Goal: Information Seeking & Learning: Find contact information

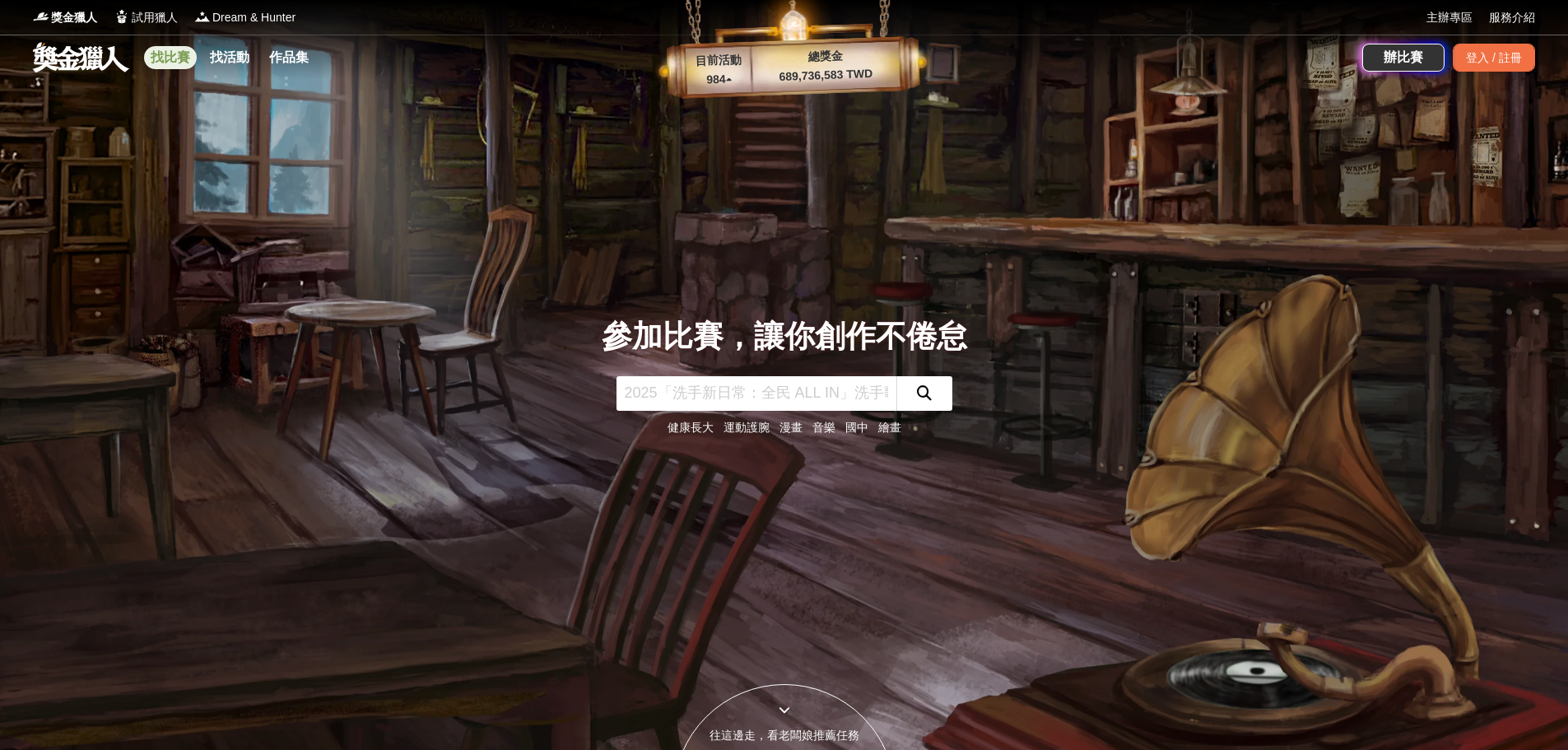
click at [163, 55] on link "找比賽" at bounding box center [170, 57] width 52 height 23
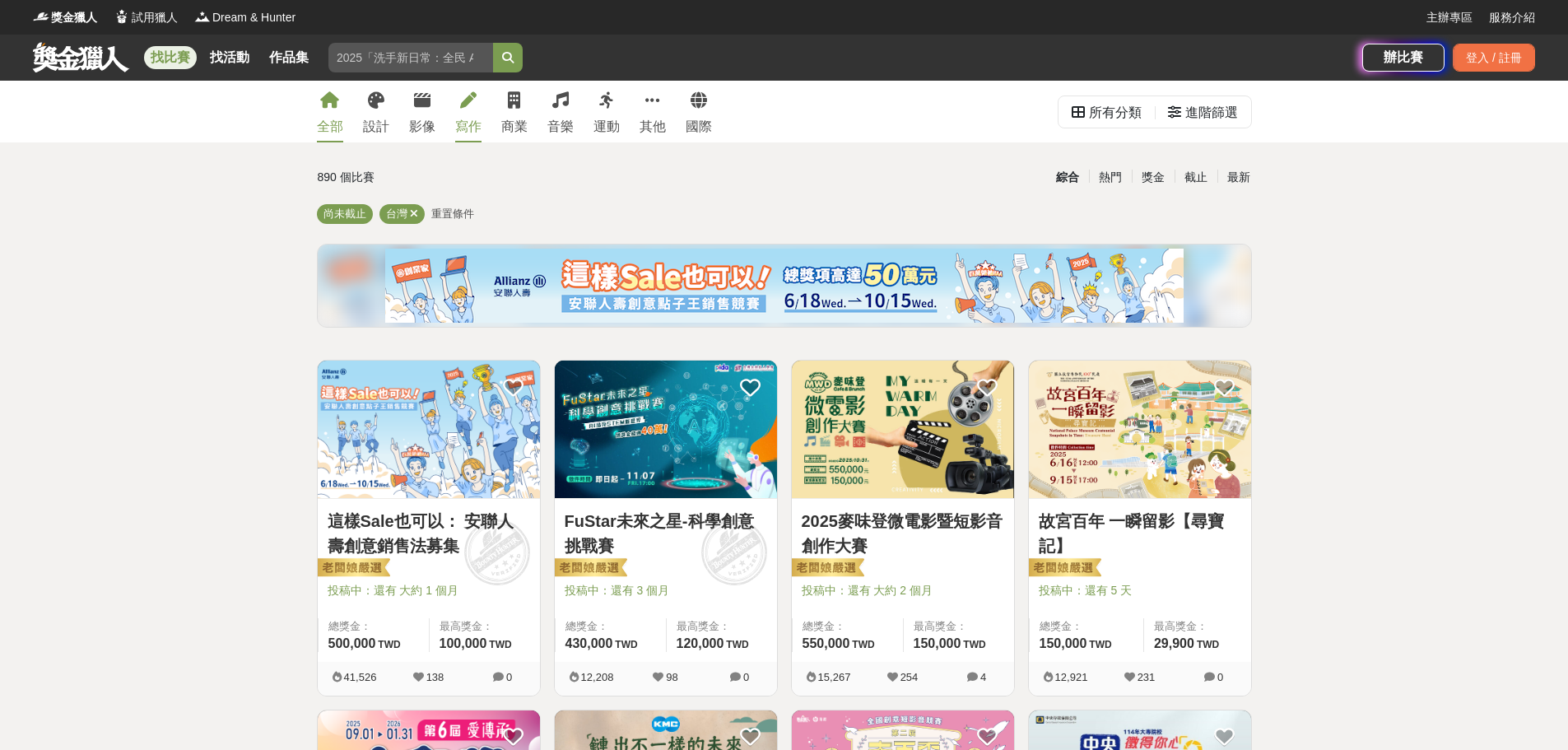
click at [468, 102] on icon at bounding box center [468, 100] width 17 height 17
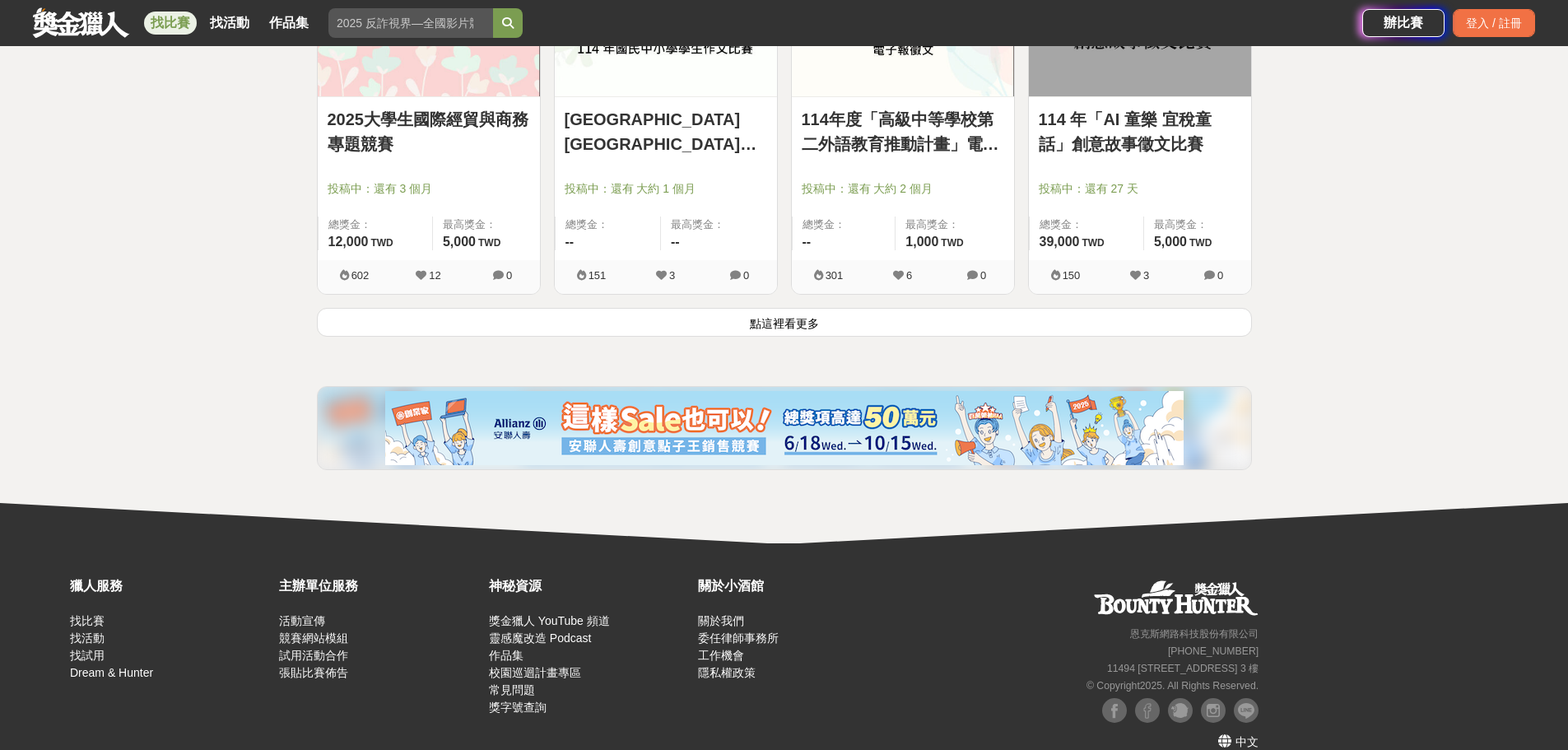
scroll to position [2173, 0]
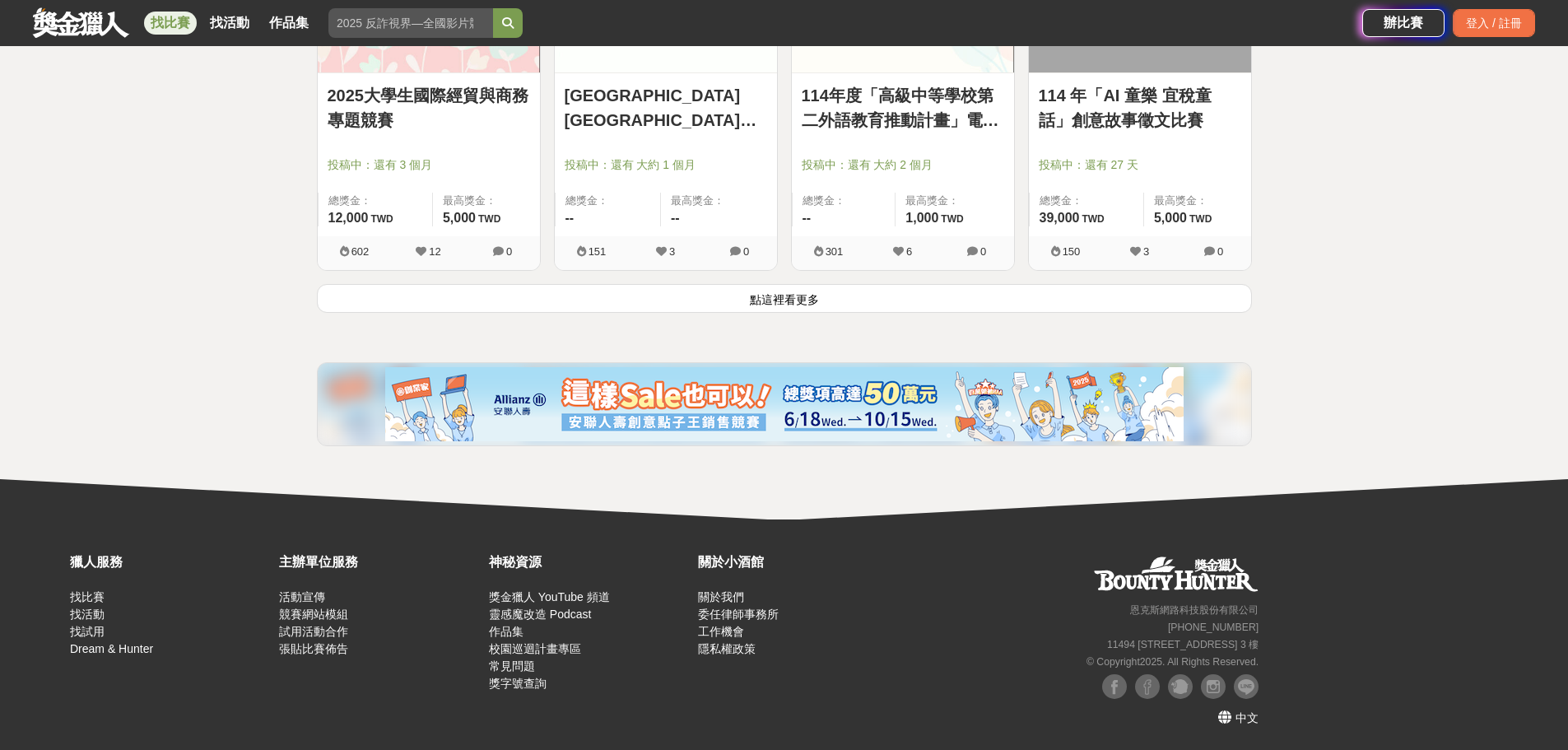
click at [779, 305] on button "點這裡看更多" at bounding box center [784, 298] width 935 height 29
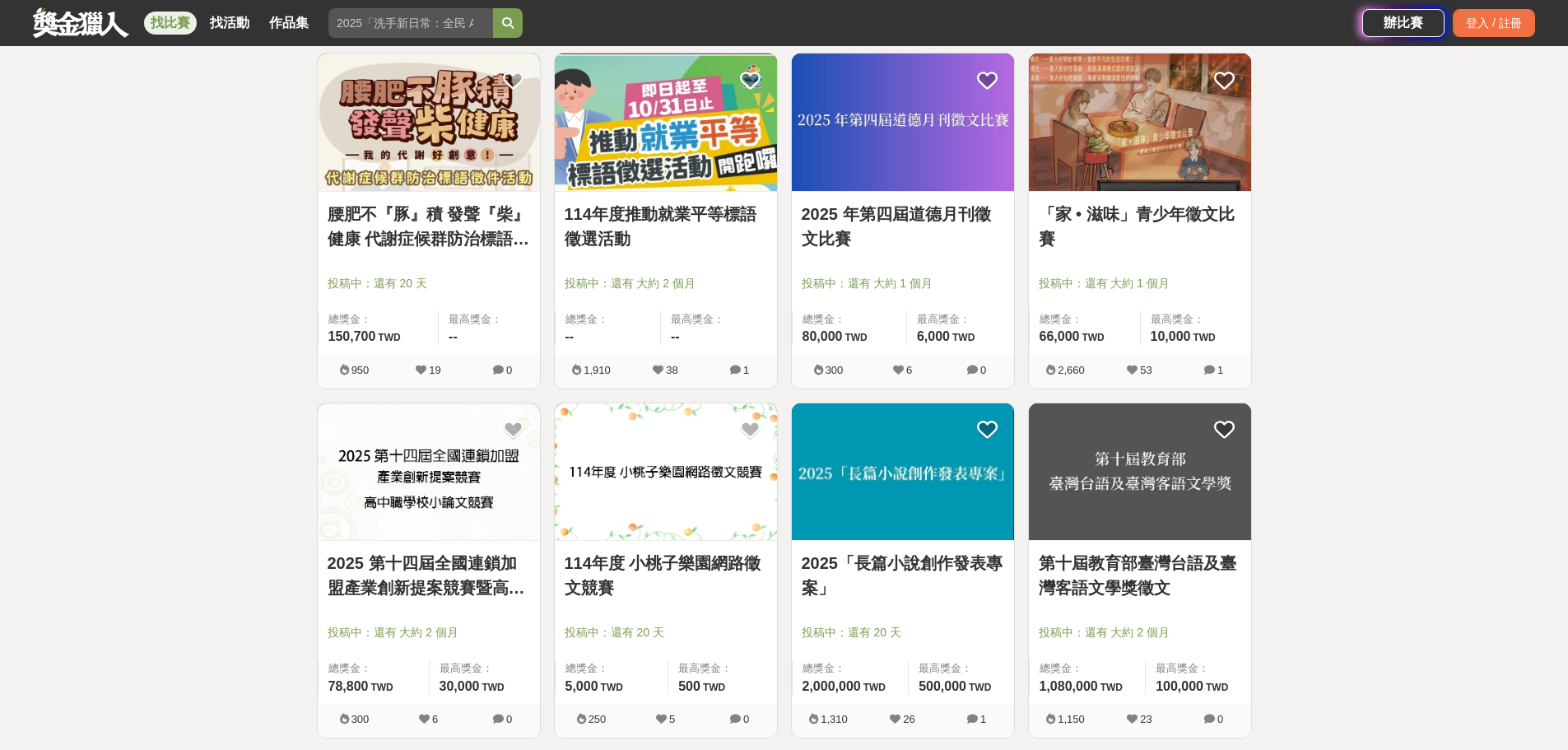
scroll to position [3242, 0]
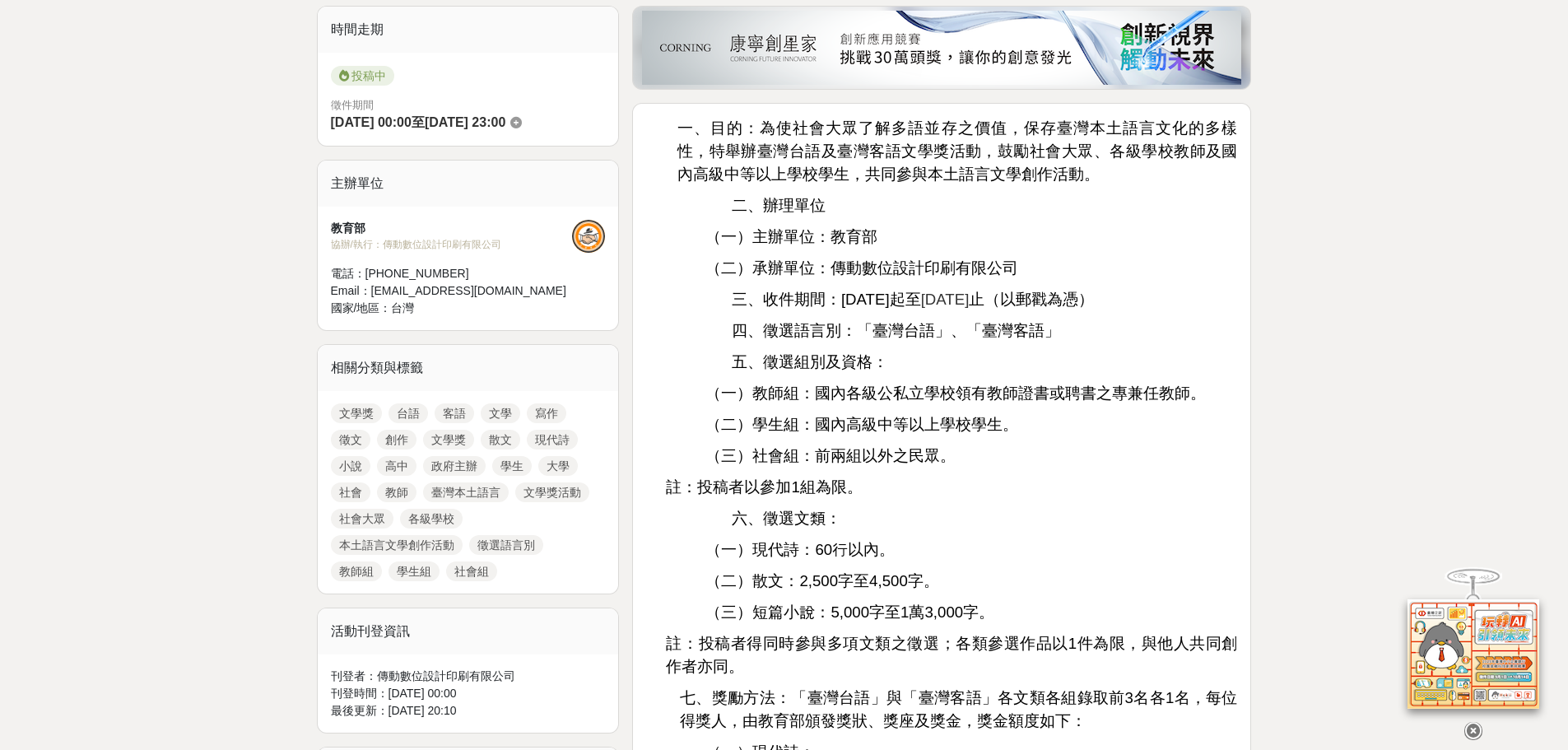
scroll to position [494, 0]
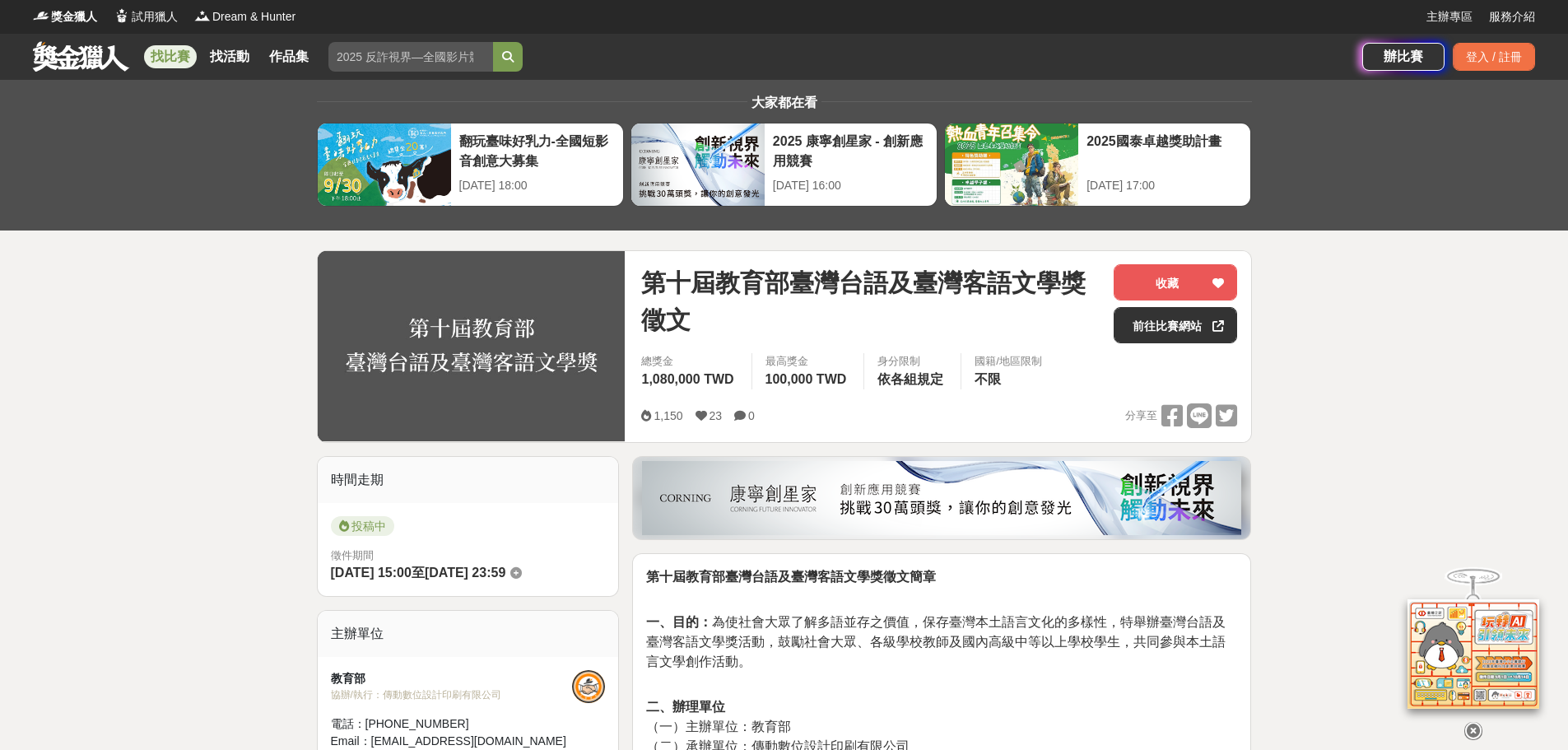
scroll to position [494, 0]
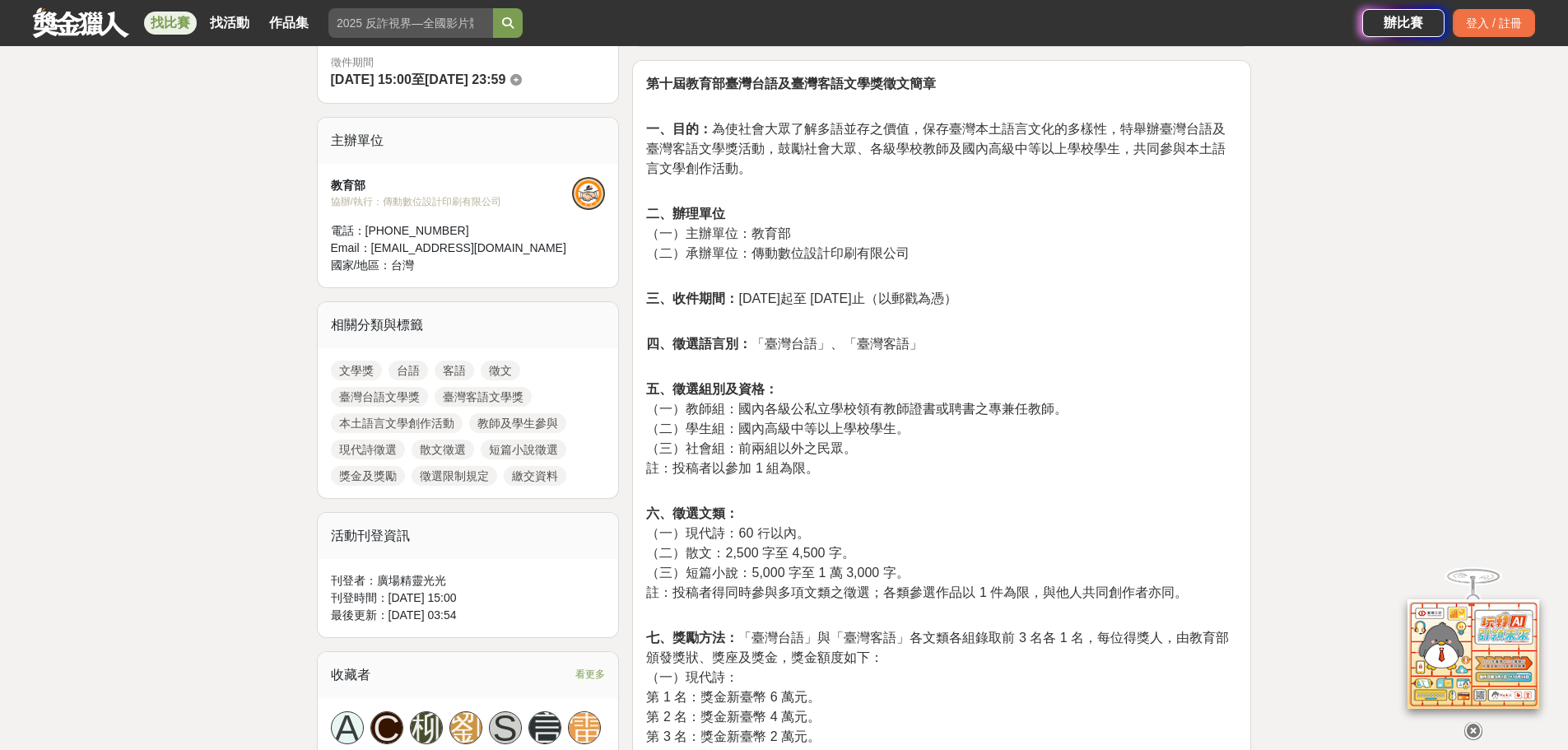
click at [1046, 212] on p "二、辦理單位 （一）主辦單位：教育部 （二）承辦單位：傳動數位設計印刷有限公司" at bounding box center [941, 241] width 591 height 76
drag, startPoint x: 752, startPoint y: 254, endPoint x: 908, endPoint y: 252, distance: 156.0
click at [908, 252] on span "（二）承辦單位：傳動數位設計印刷有限公司" at bounding box center [778, 253] width 263 height 14
copy span "傳動數位設計印刷有限公司"
